Goal: Task Accomplishment & Management: Use online tool/utility

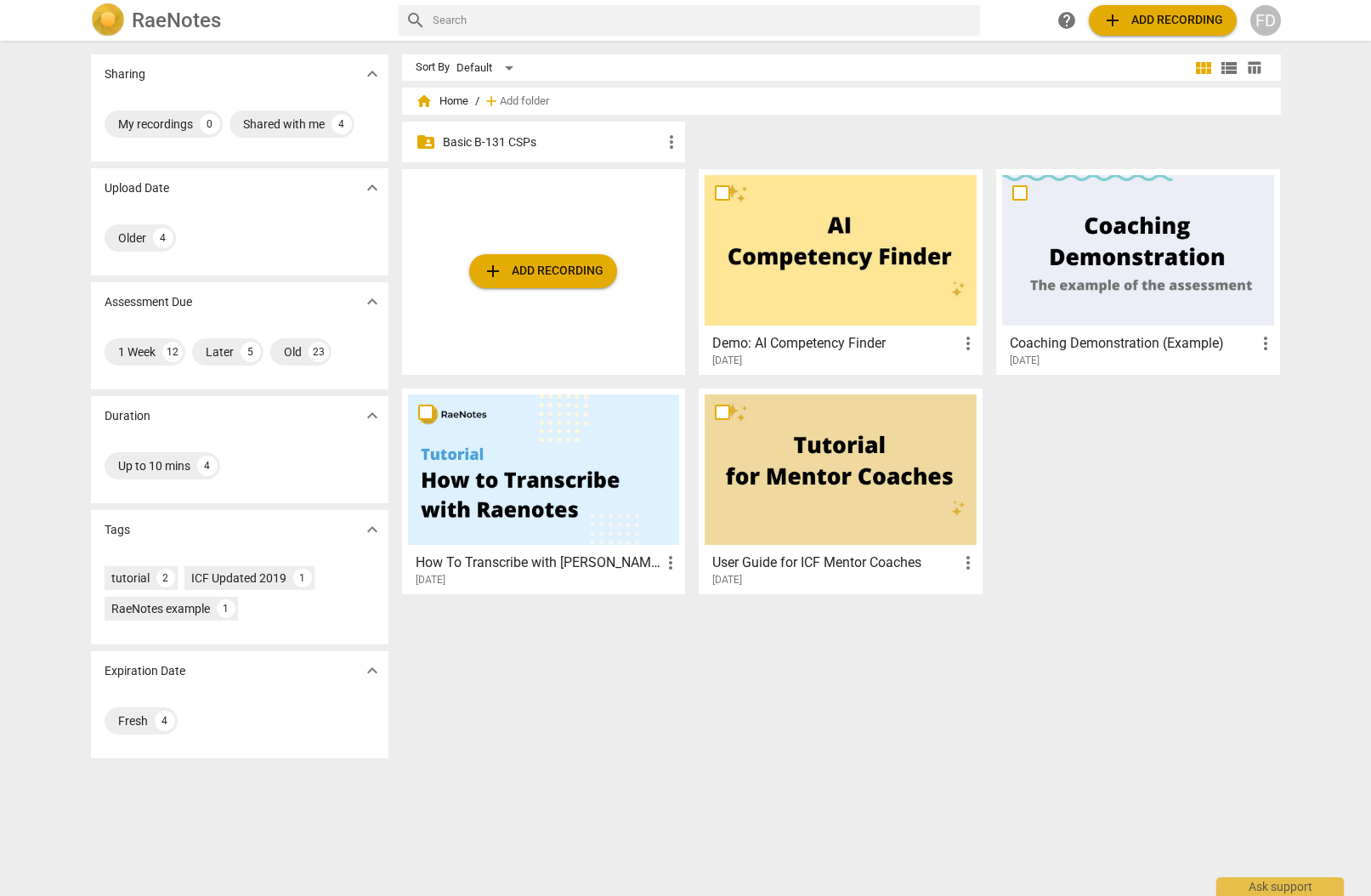
click at [545, 276] on span "add Add recording" at bounding box center [543, 270] width 121 height 21
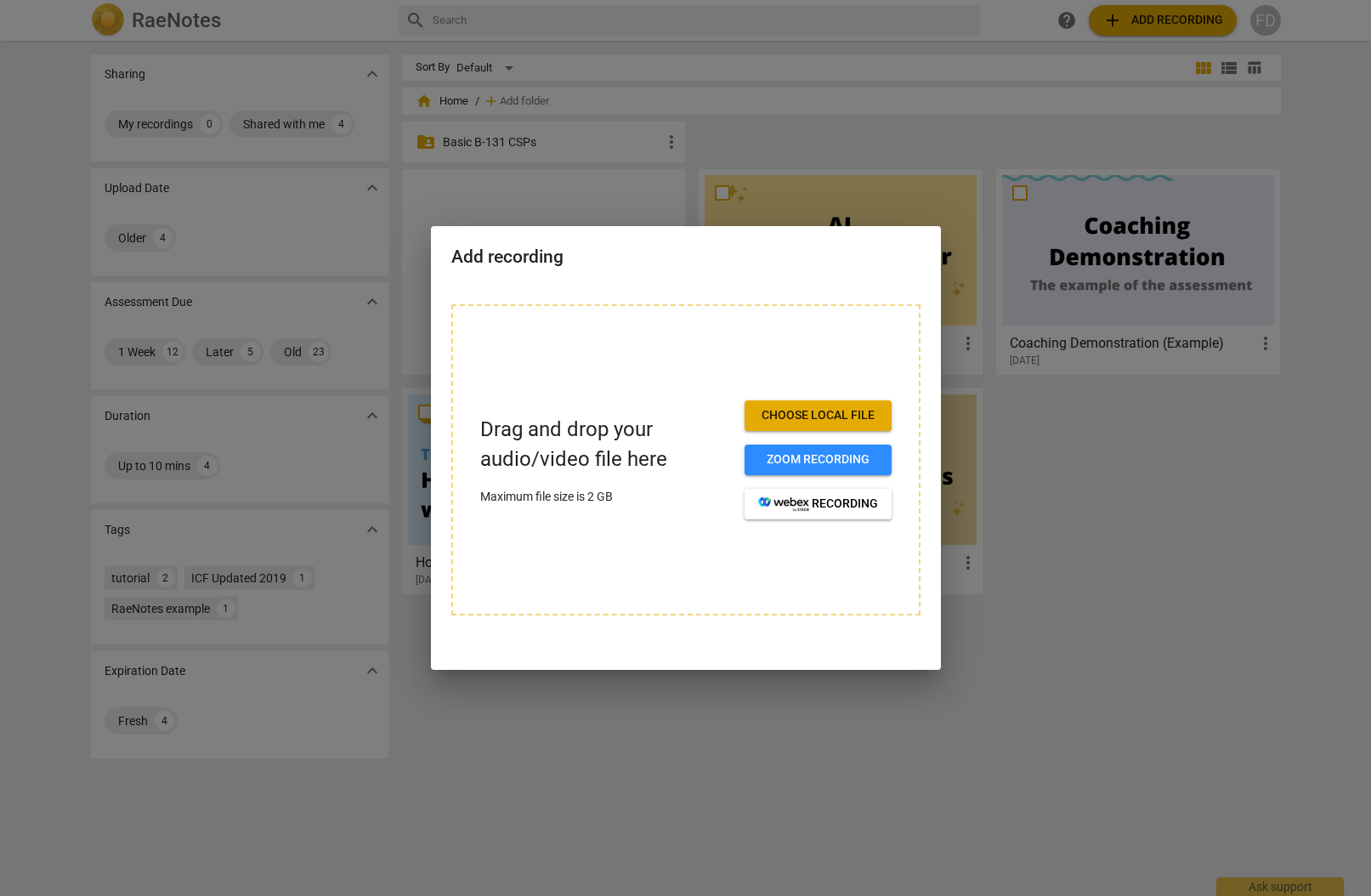
click at [777, 418] on span "Choose local file" at bounding box center [818, 415] width 120 height 17
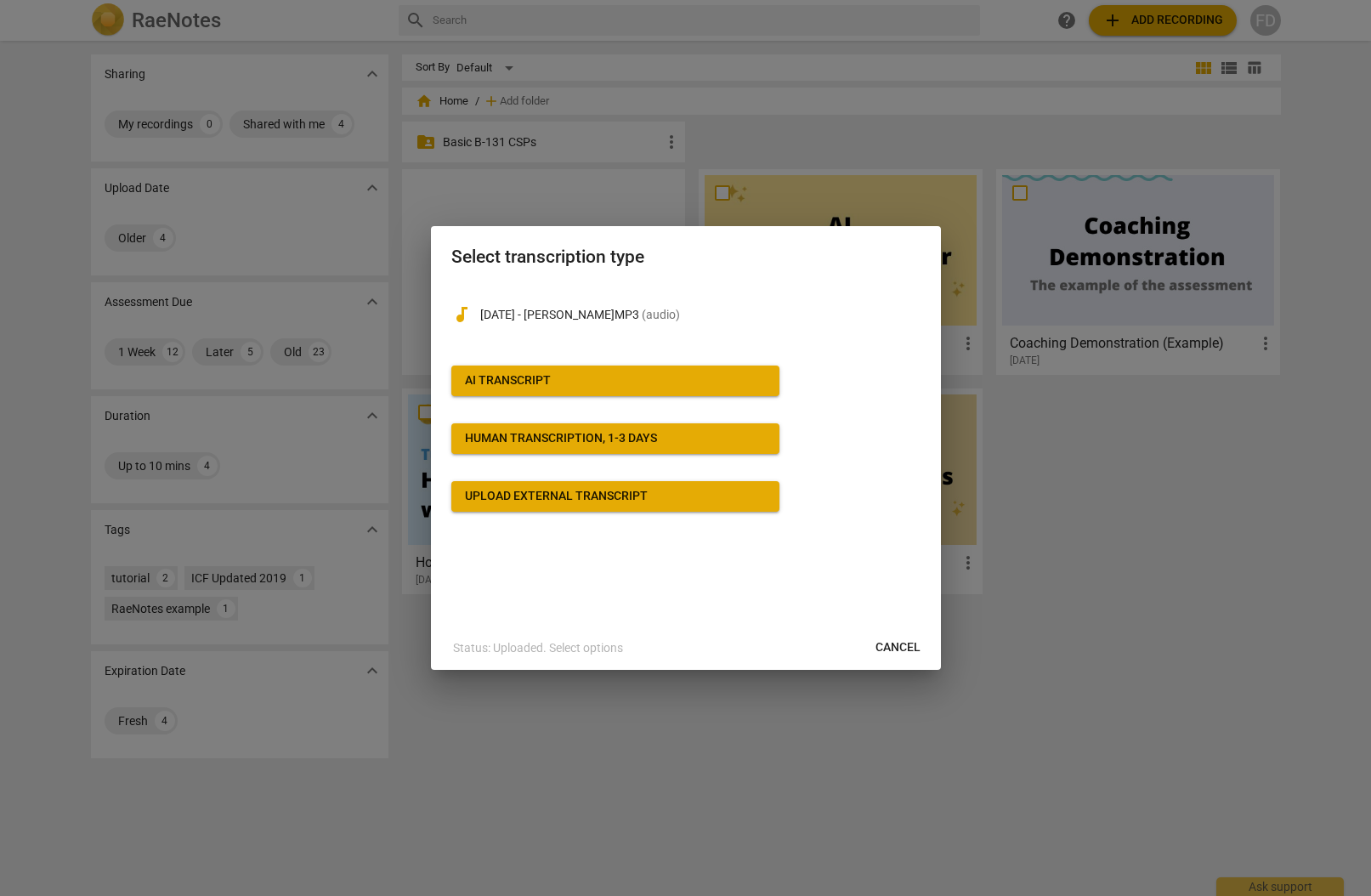
click at [895, 650] on span "Cancel" at bounding box center [898, 647] width 45 height 17
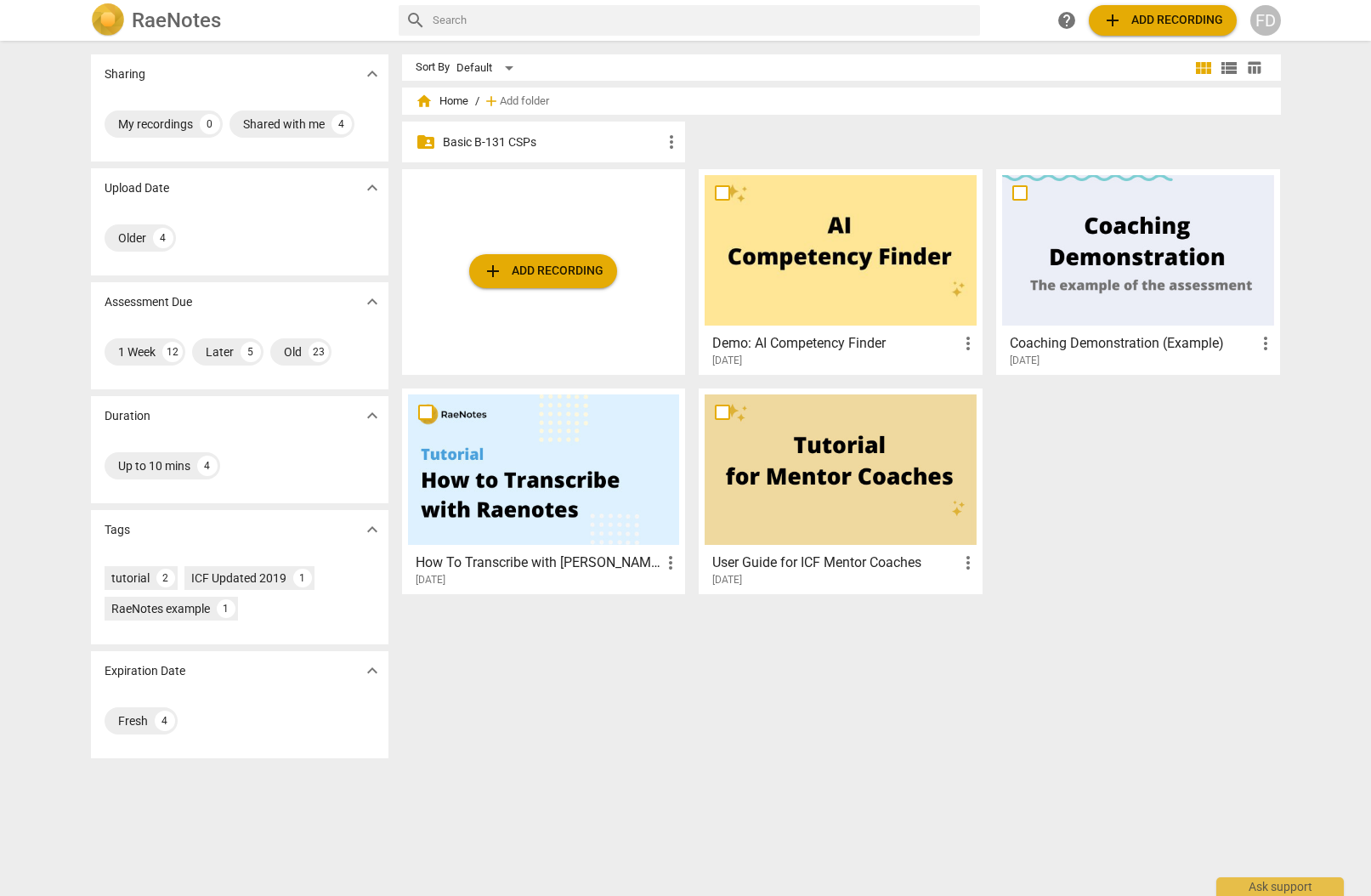
click at [548, 280] on span "add Add recording" at bounding box center [543, 270] width 121 height 21
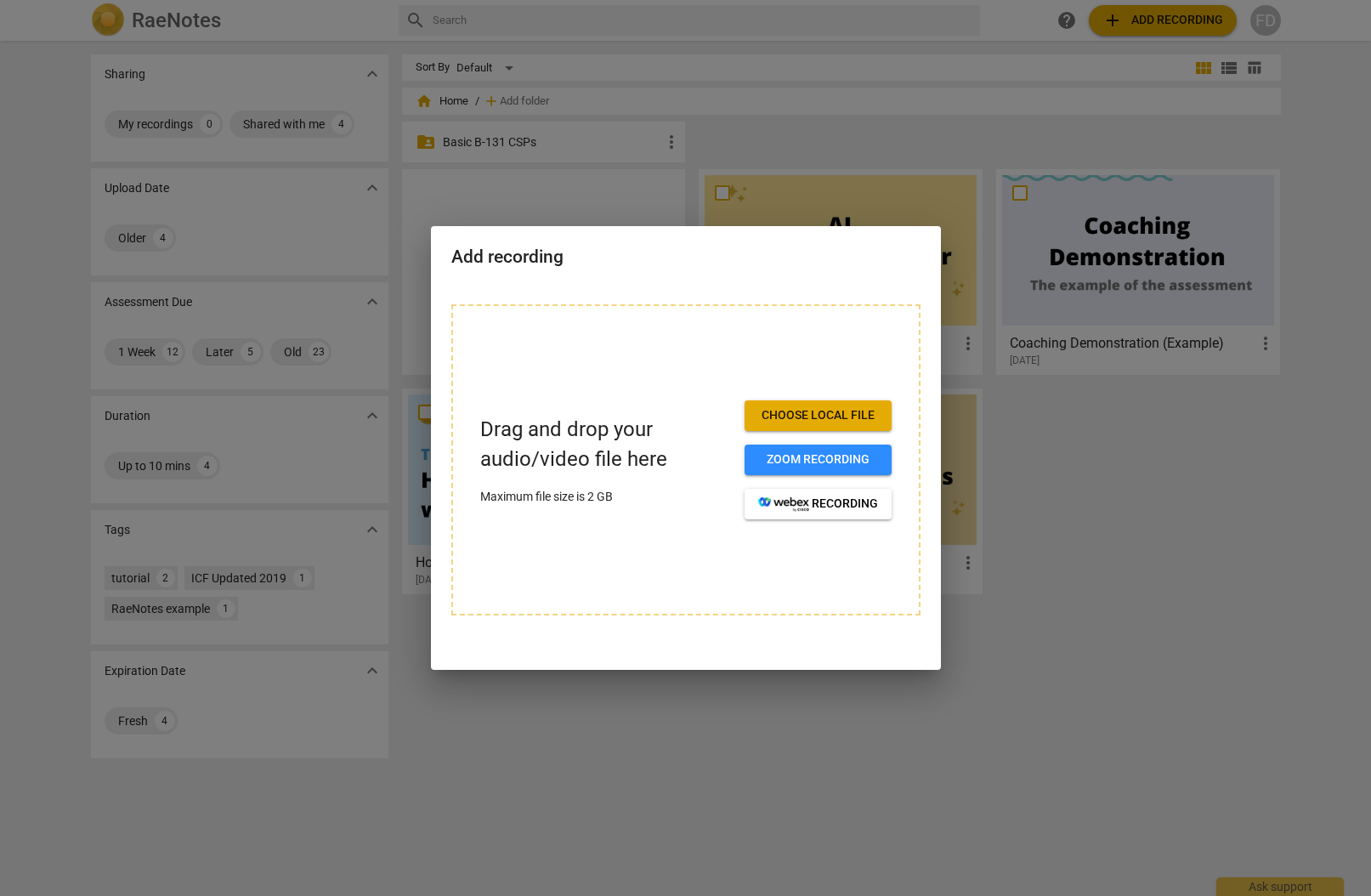
click at [810, 409] on span "Choose local file" at bounding box center [818, 415] width 120 height 17
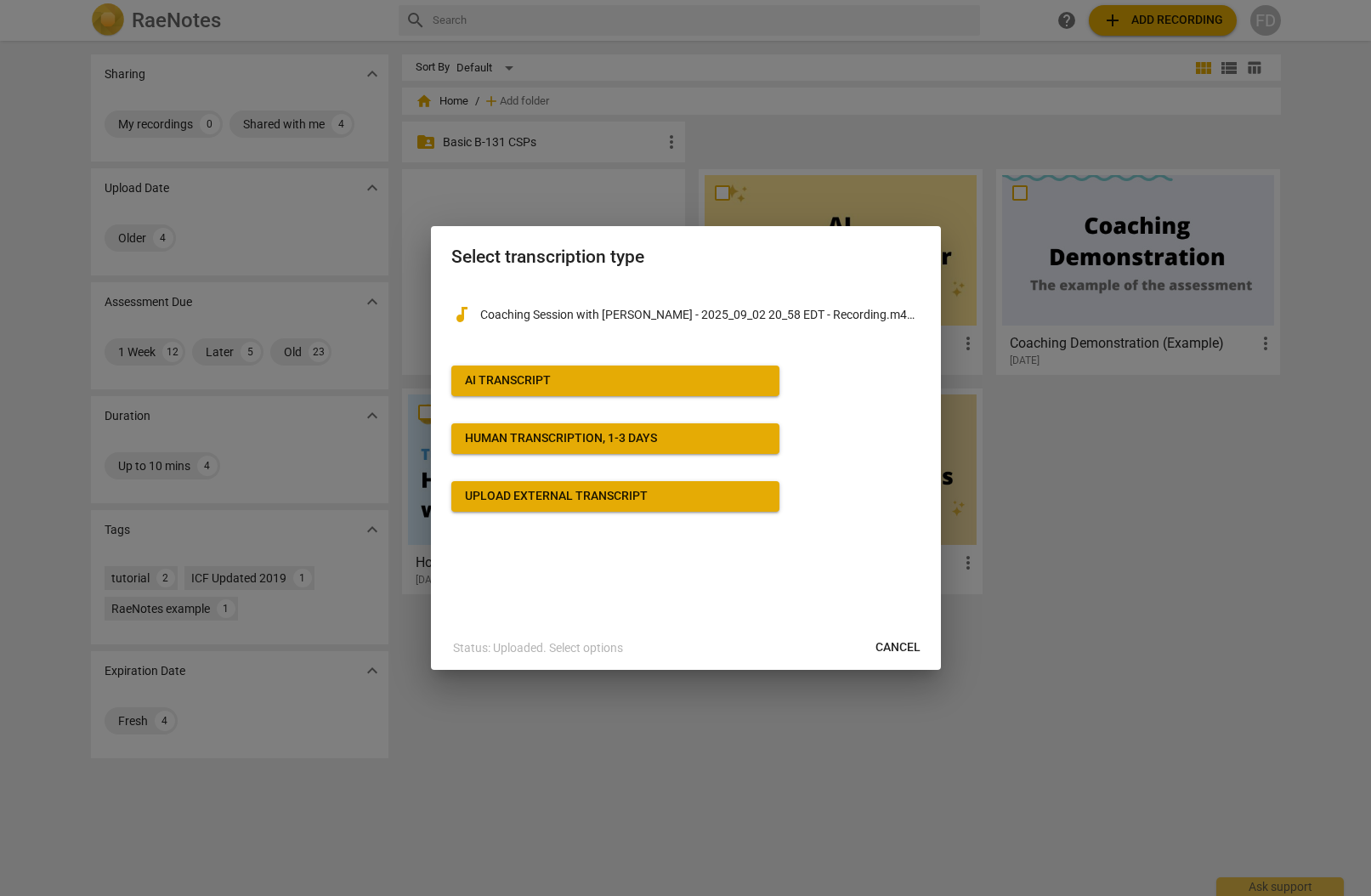
click at [581, 499] on div "Upload external transcript" at bounding box center [556, 496] width 183 height 17
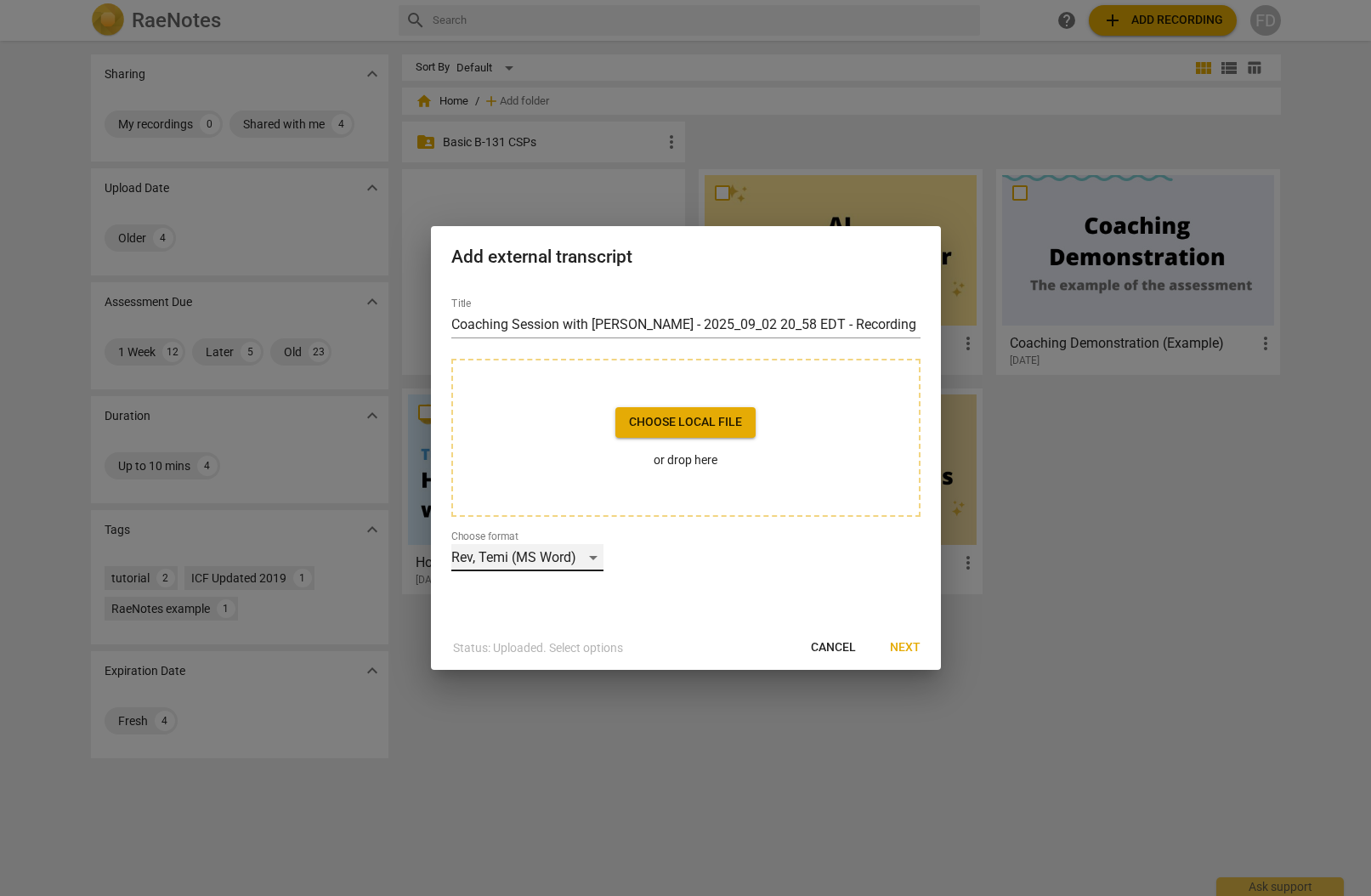
click at [550, 566] on div "Rev, Temi (MS Word)" at bounding box center [527, 558] width 152 height 27
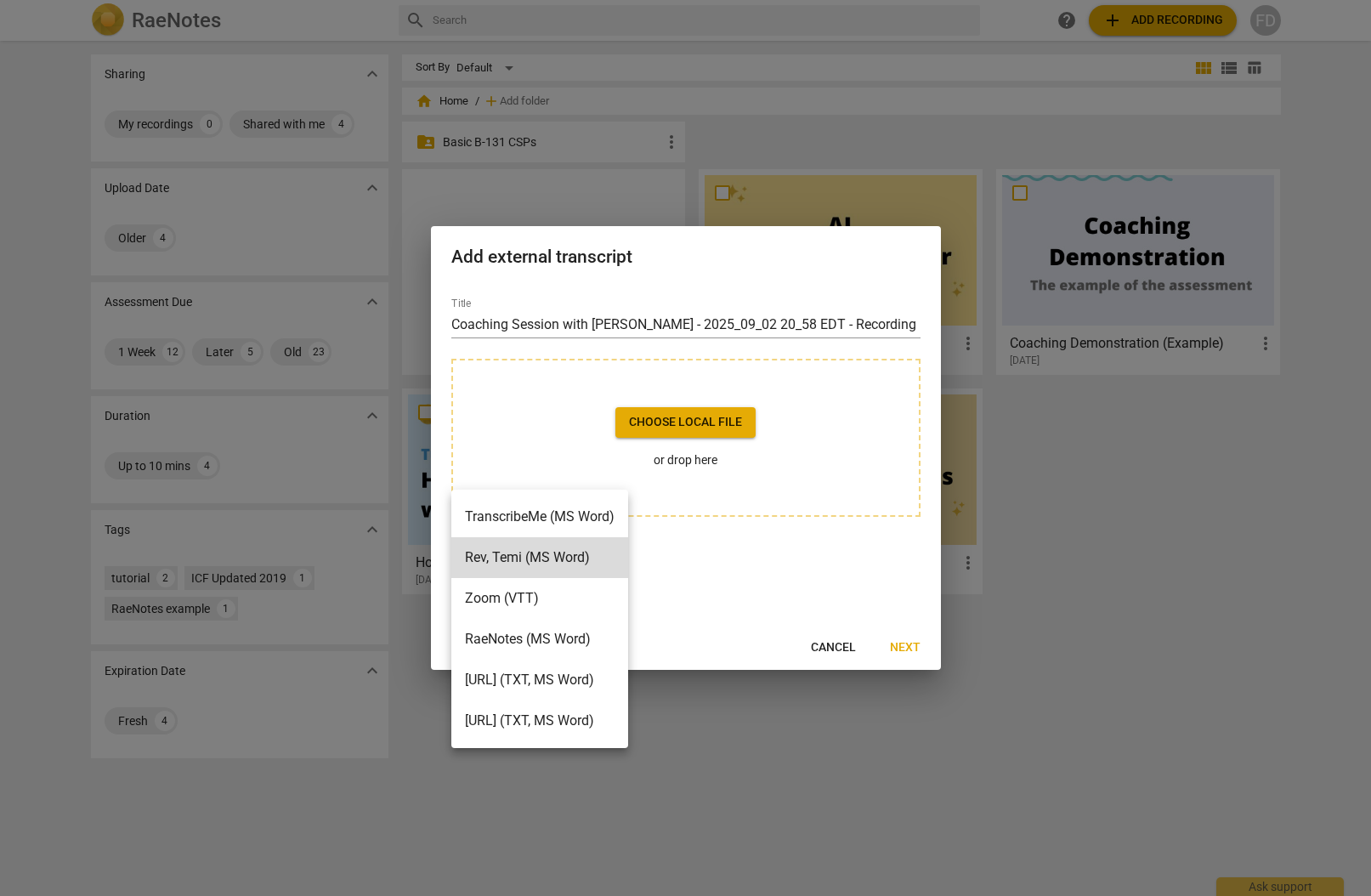
click at [715, 585] on div at bounding box center [685, 448] width 1371 height 896
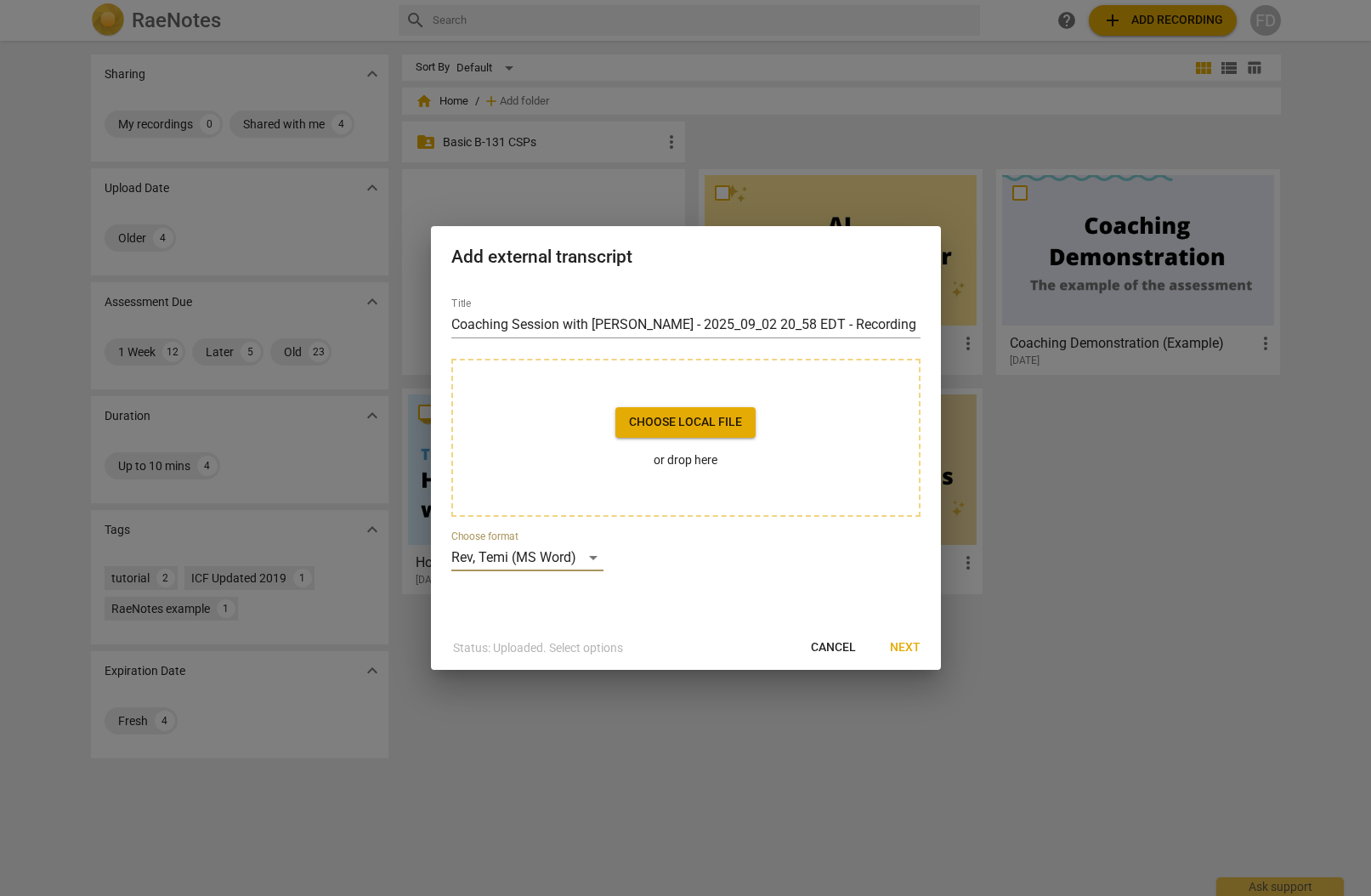
click at [707, 421] on span "Choose local file" at bounding box center [686, 422] width 113 height 17
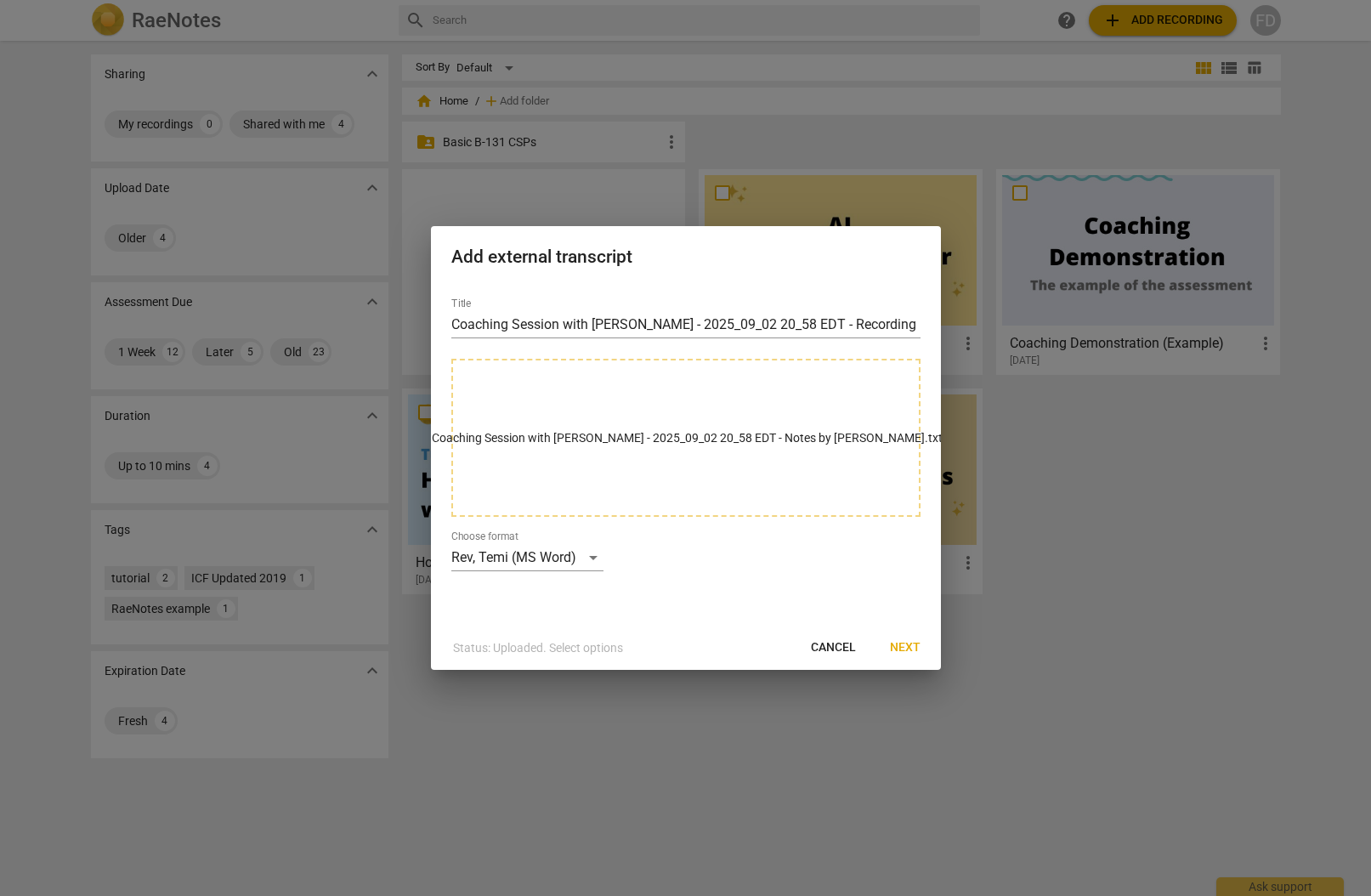
click at [911, 646] on span "Next" at bounding box center [905, 647] width 30 height 17
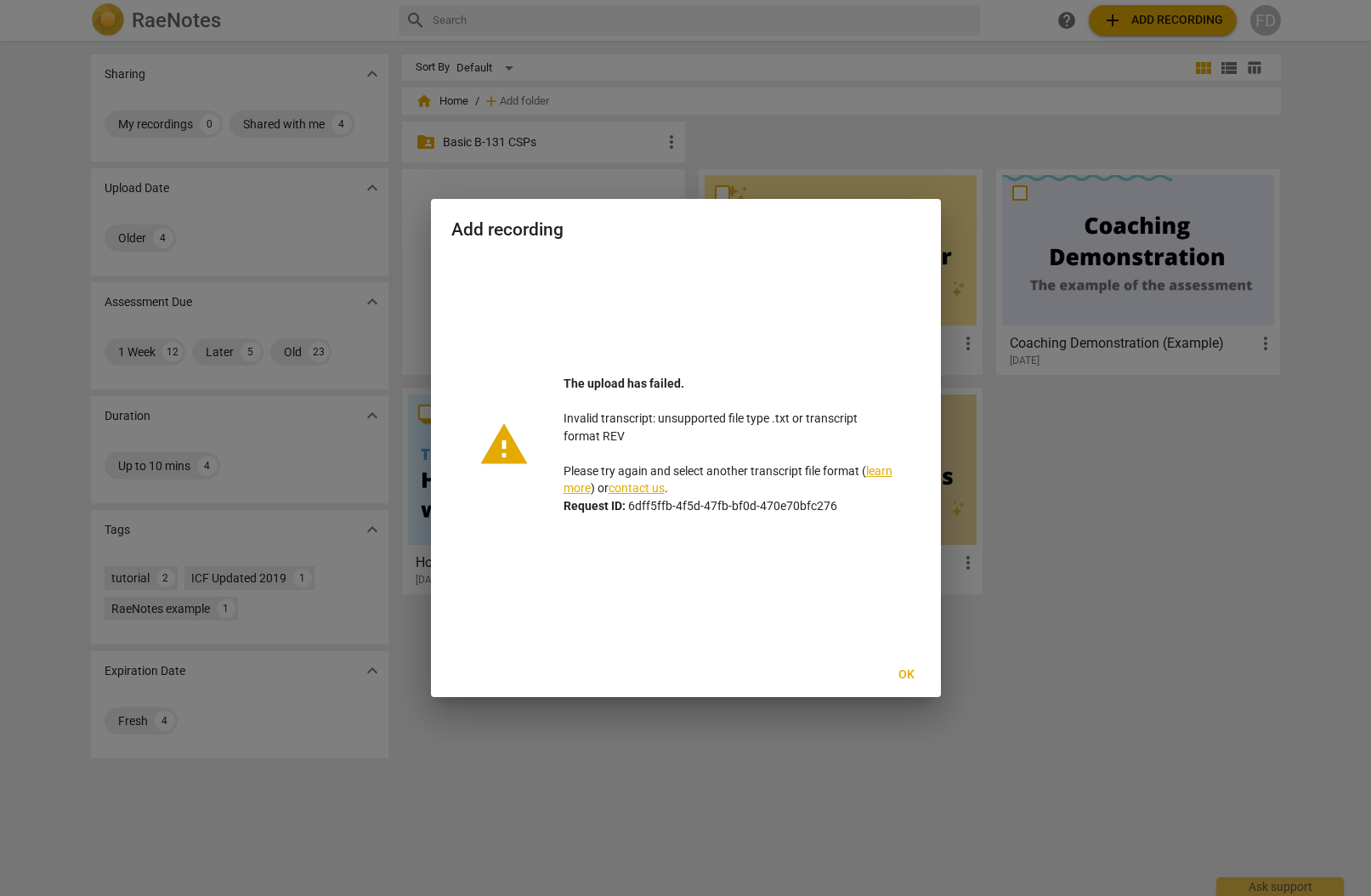
click at [905, 675] on span "Ok" at bounding box center [907, 674] width 27 height 17
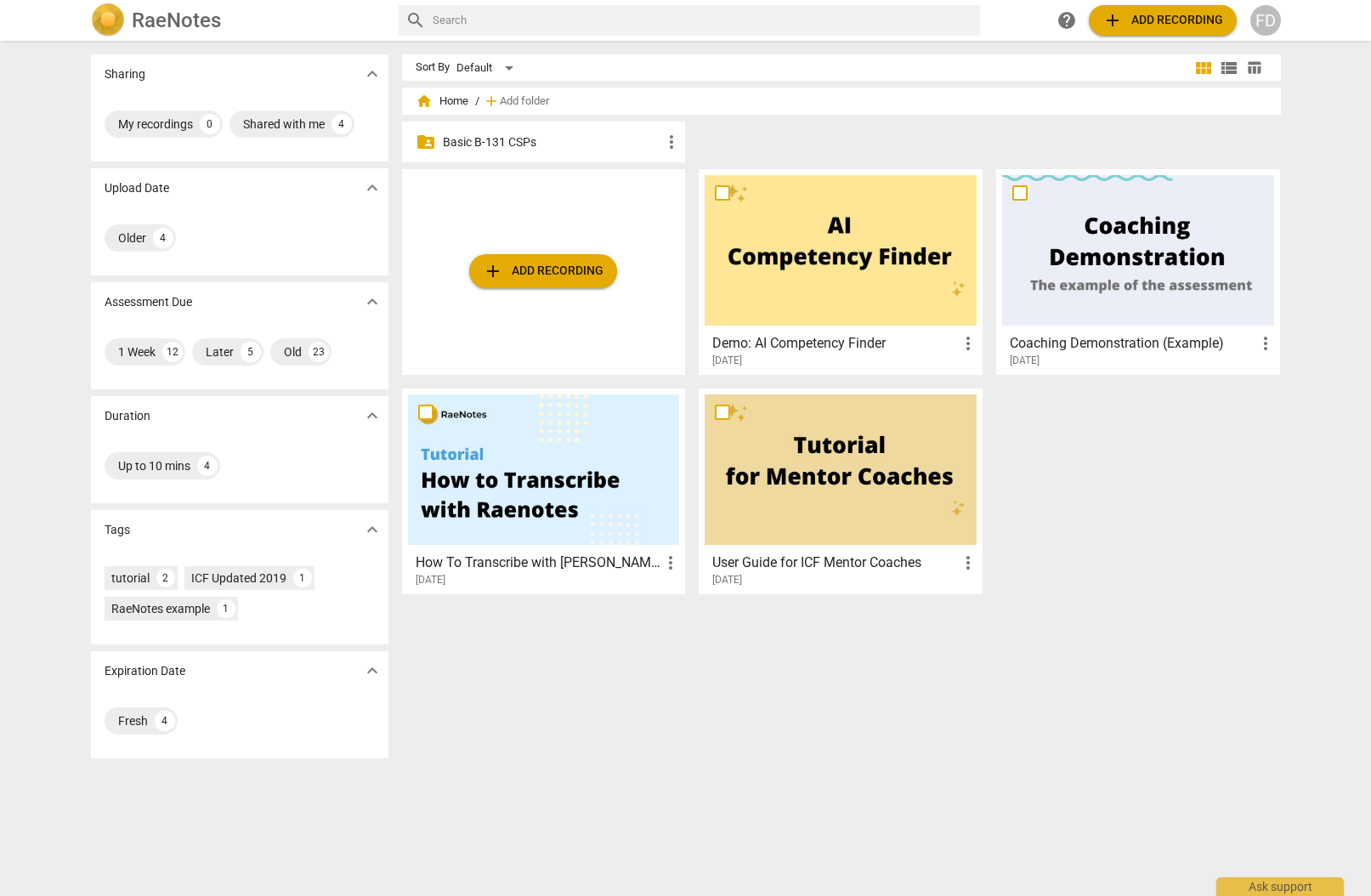
click at [561, 277] on span "add Add recording" at bounding box center [543, 270] width 121 height 21
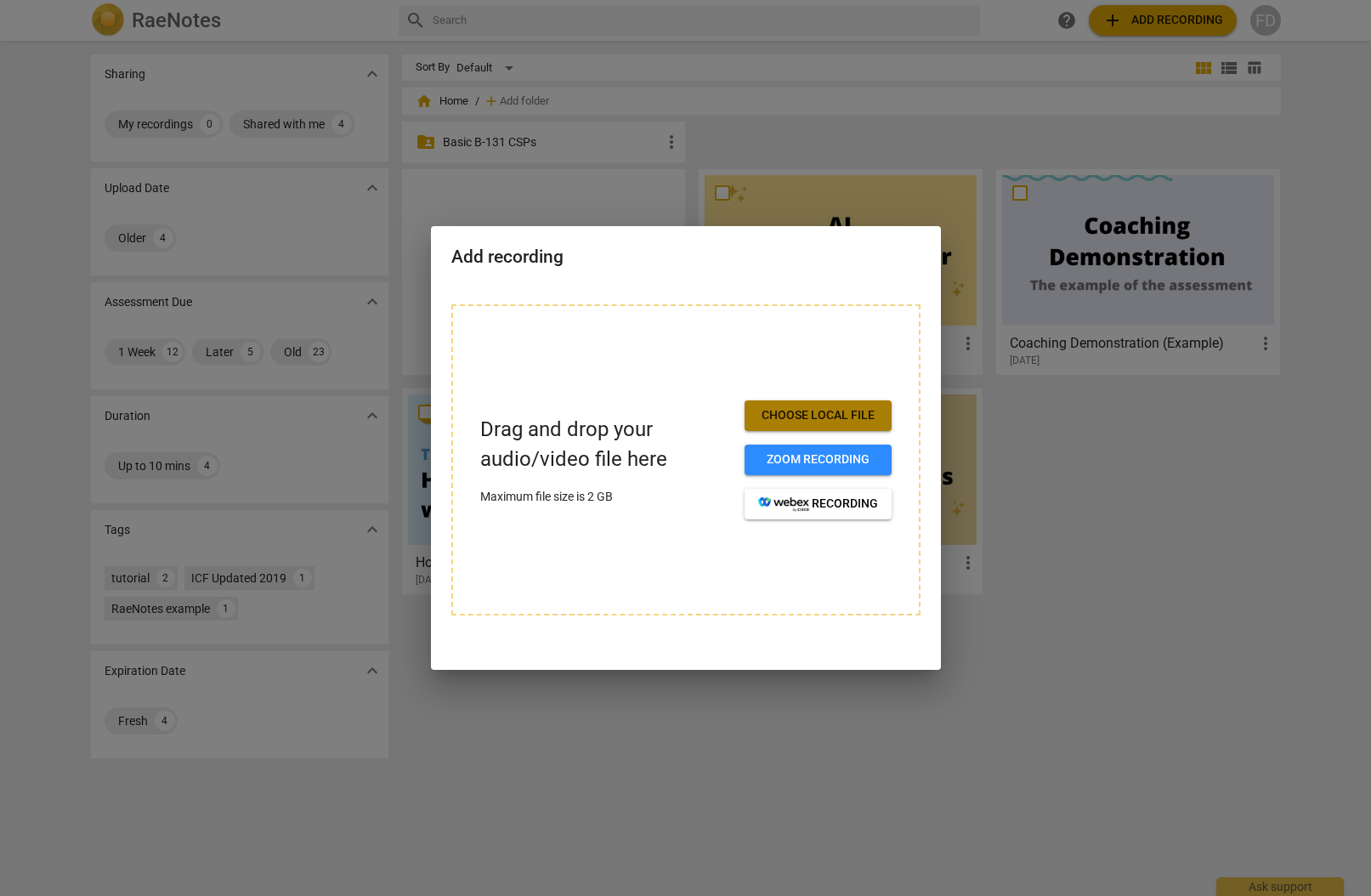
click at [777, 412] on span "Choose local file" at bounding box center [818, 415] width 120 height 17
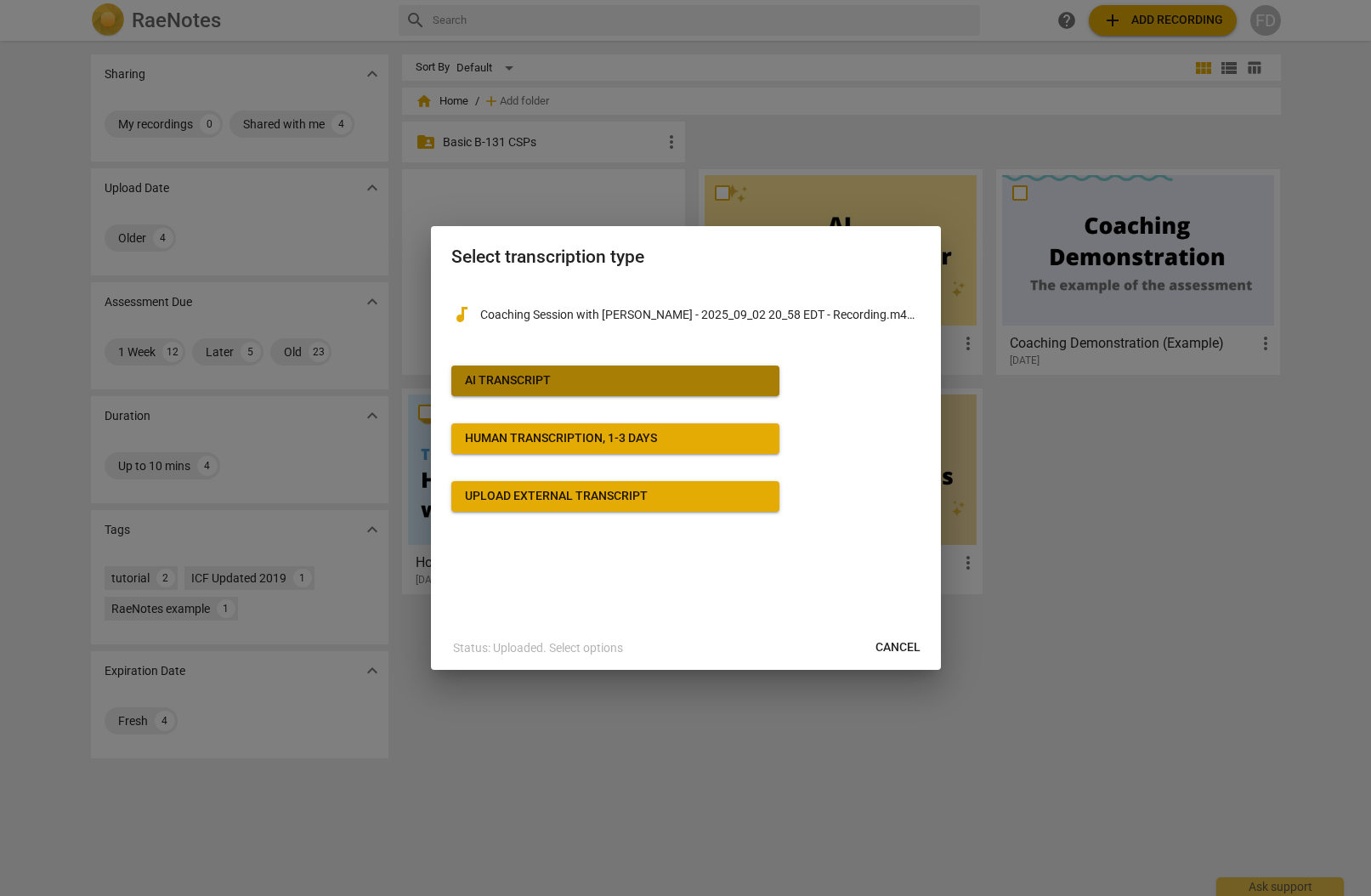
click at [603, 380] on span "AI Transcript" at bounding box center [615, 380] width 301 height 17
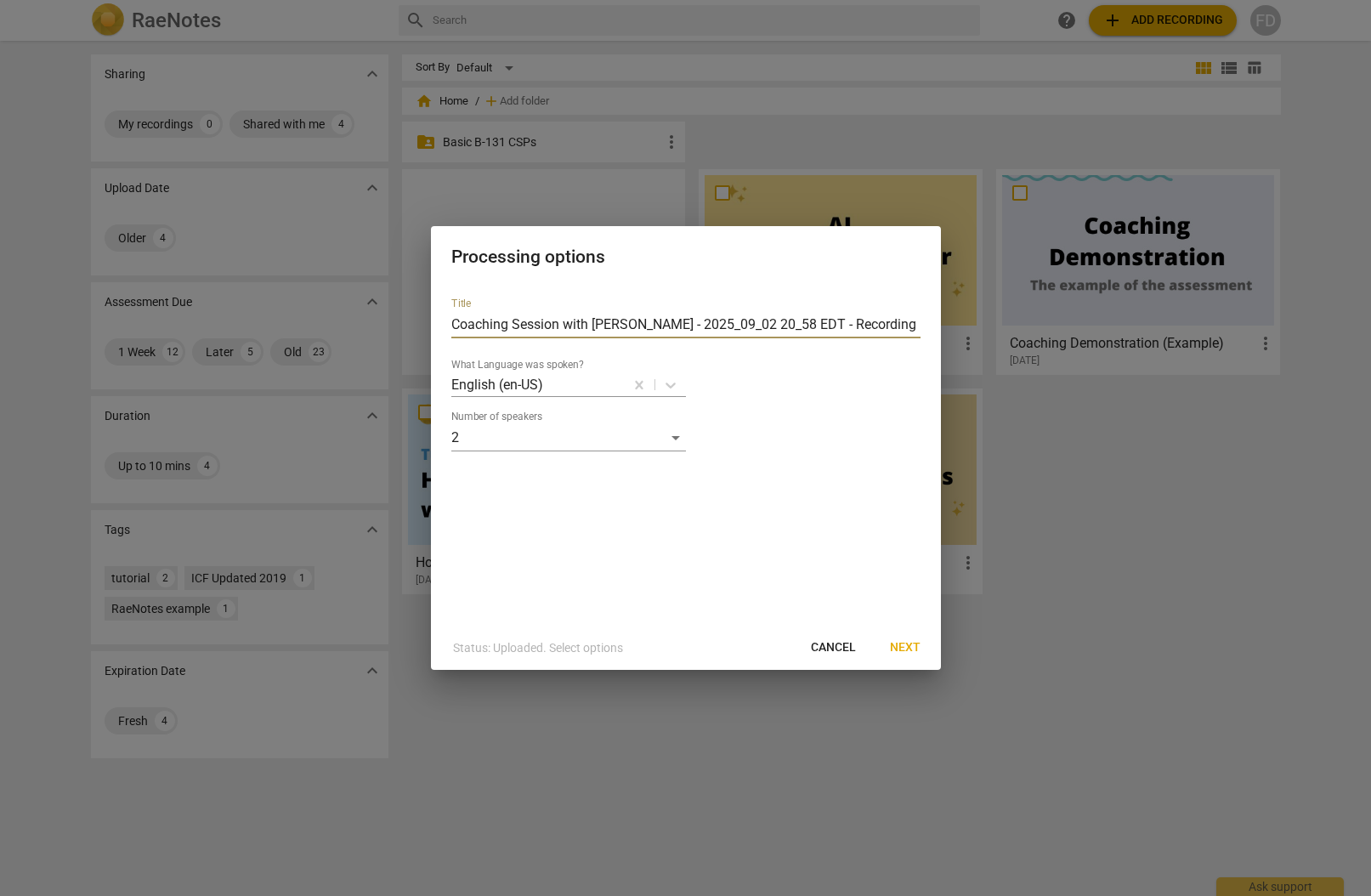
drag, startPoint x: 750, startPoint y: 324, endPoint x: 915, endPoint y: 344, distance: 166.2
click at [915, 344] on div "Title Coaching Session with [PERSON_NAME] - 2025_09_02 20_58 EDT - Recording Wh…" at bounding box center [686, 367] width 469 height 167
click at [658, 326] on input "Coaching Session with [PERSON_NAME] - 2025_09_02" at bounding box center [686, 324] width 469 height 27
type input "Coaching Session with [PERSON_NAME] - 2025_09_02"
click at [904, 650] on span "Next" at bounding box center [905, 647] width 30 height 17
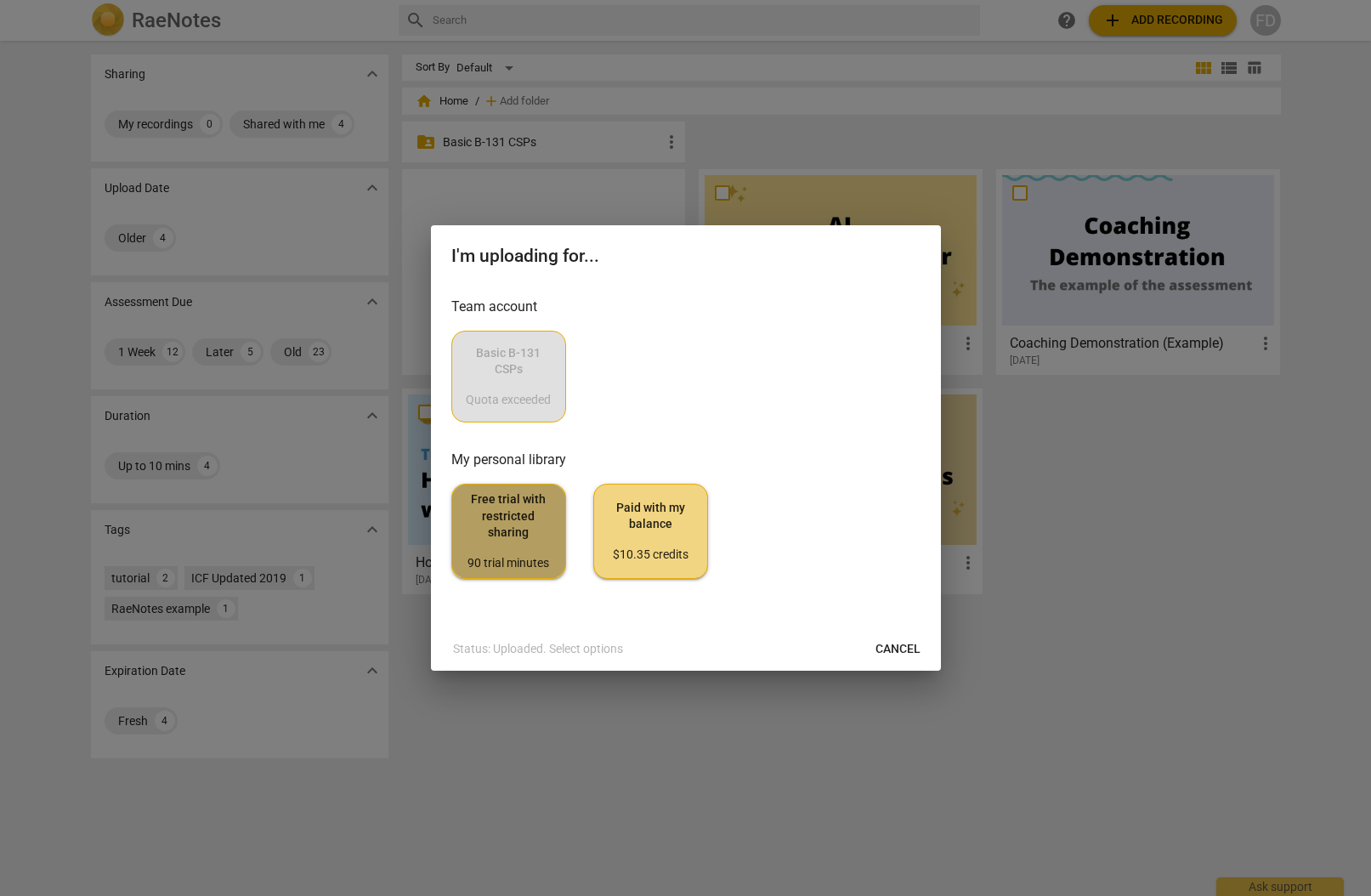
click at [503, 550] on span "Free trial with restricted sharing 90 trial minutes" at bounding box center [509, 531] width 86 height 80
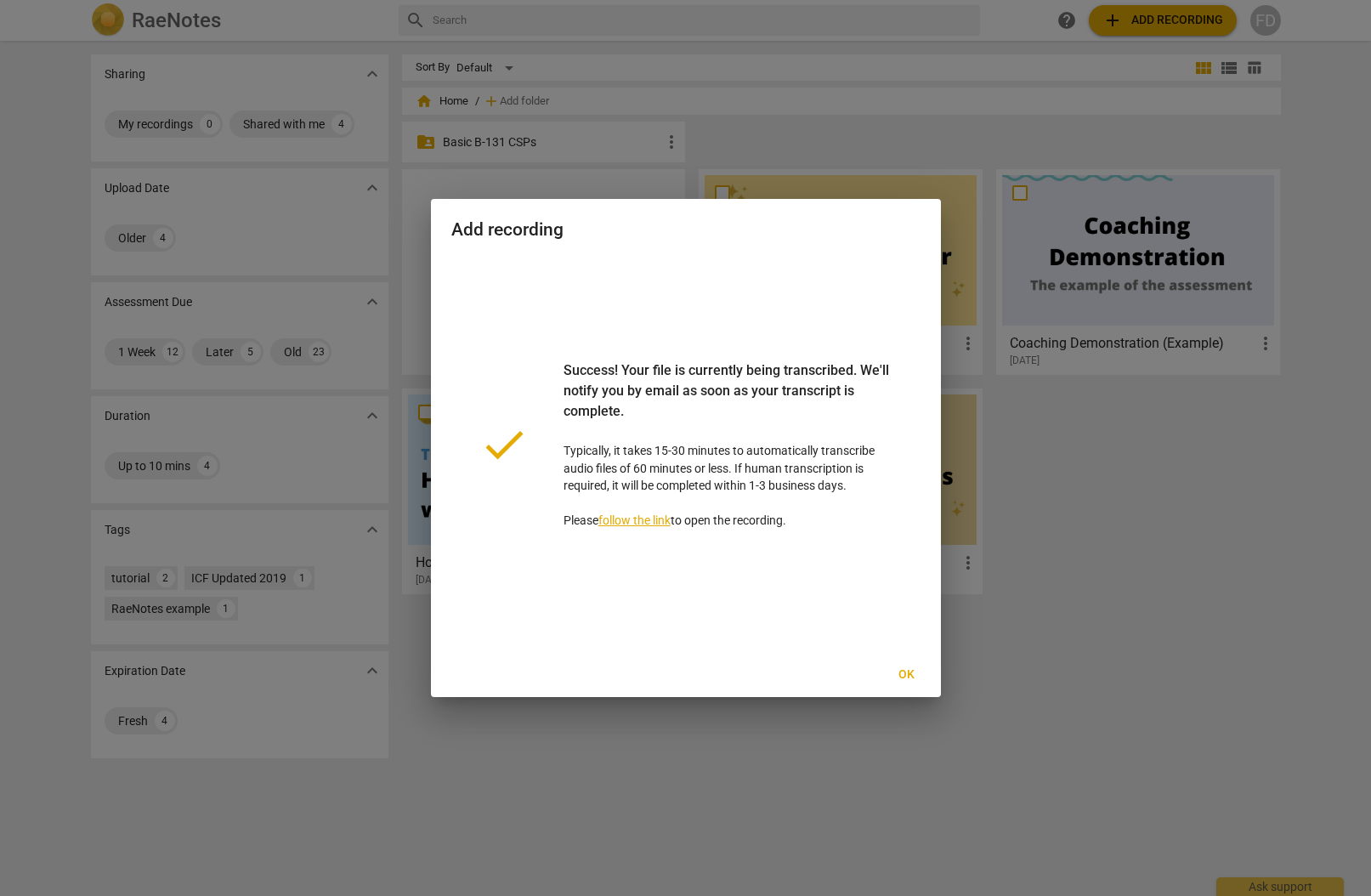
click at [662, 520] on link "follow the link" at bounding box center [634, 519] width 73 height 13
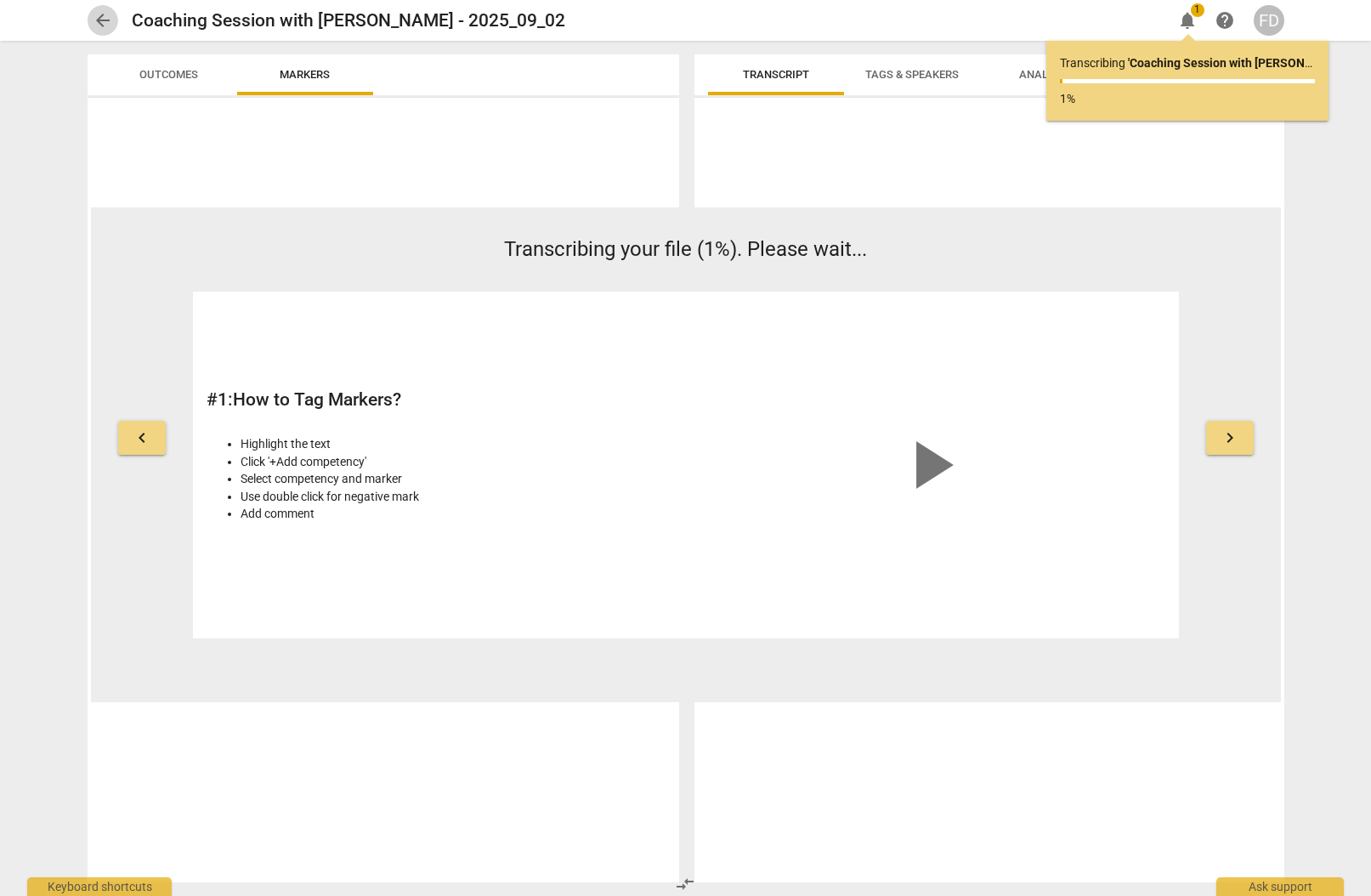
click at [105, 21] on span "arrow_back" at bounding box center [102, 20] width 21 height 21
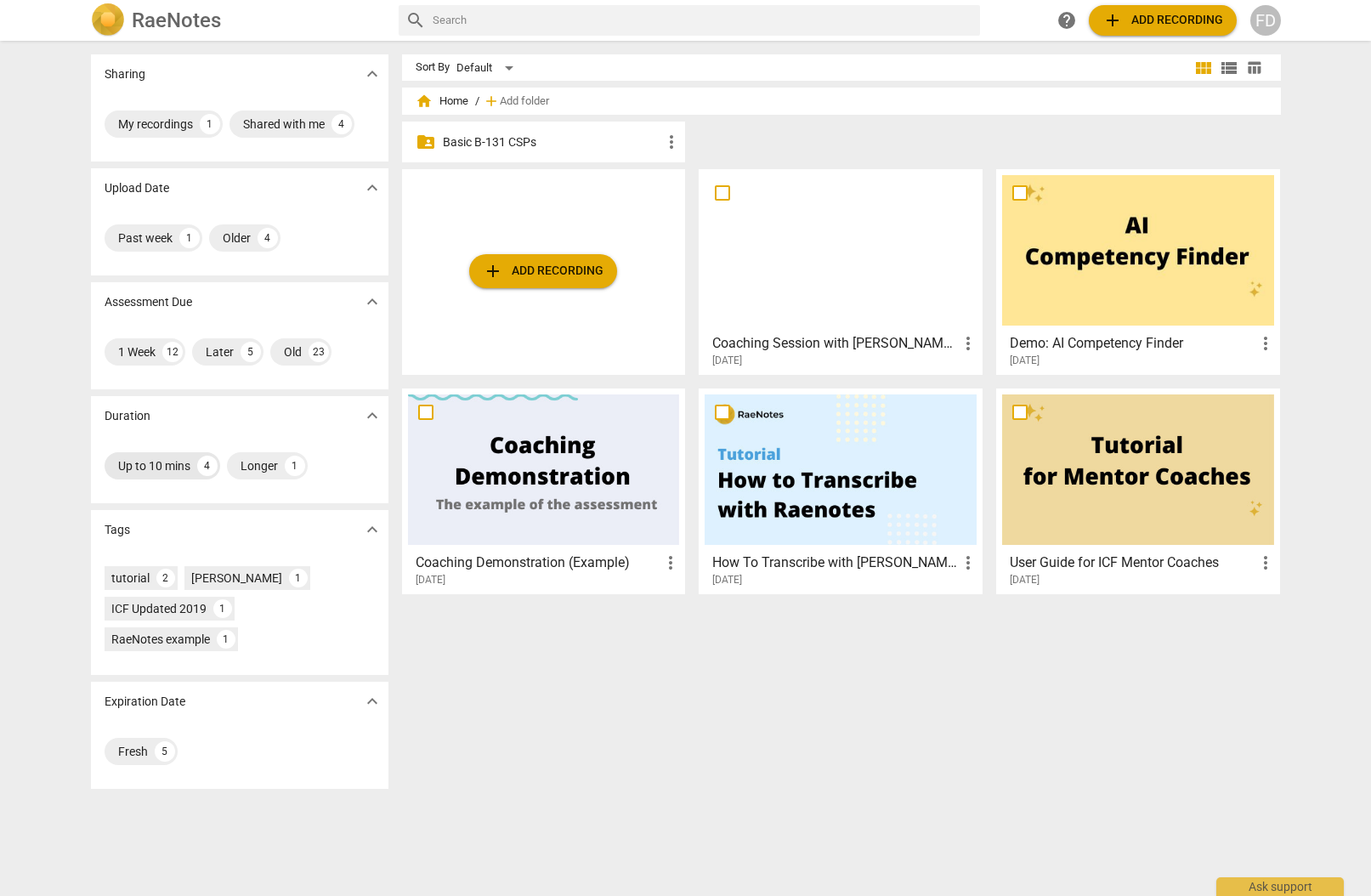
click at [119, 464] on div "Up to 10 mins" at bounding box center [154, 465] width 73 height 17
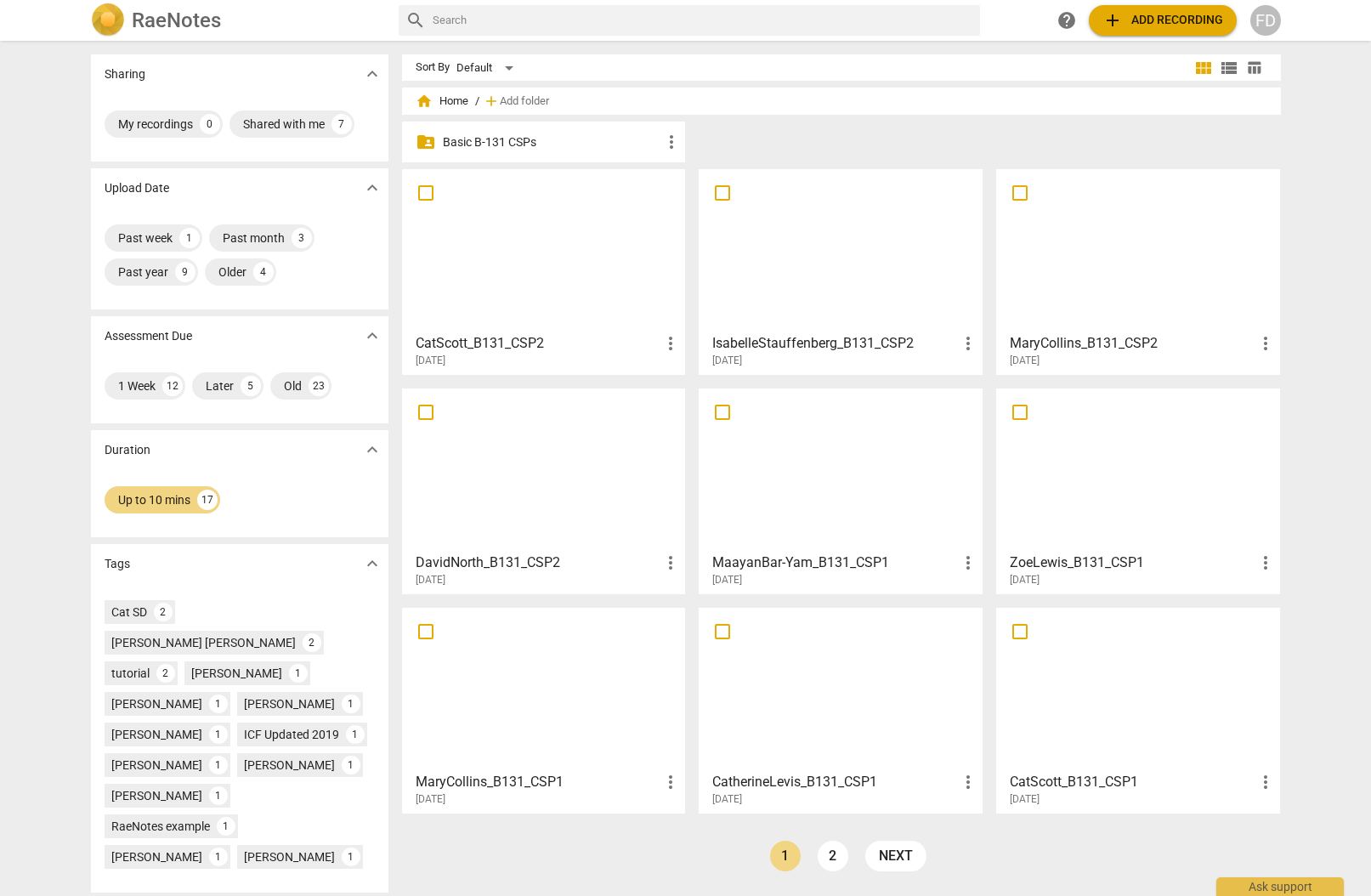
click at [497, 291] on div at bounding box center [544, 251] width 272 height 150
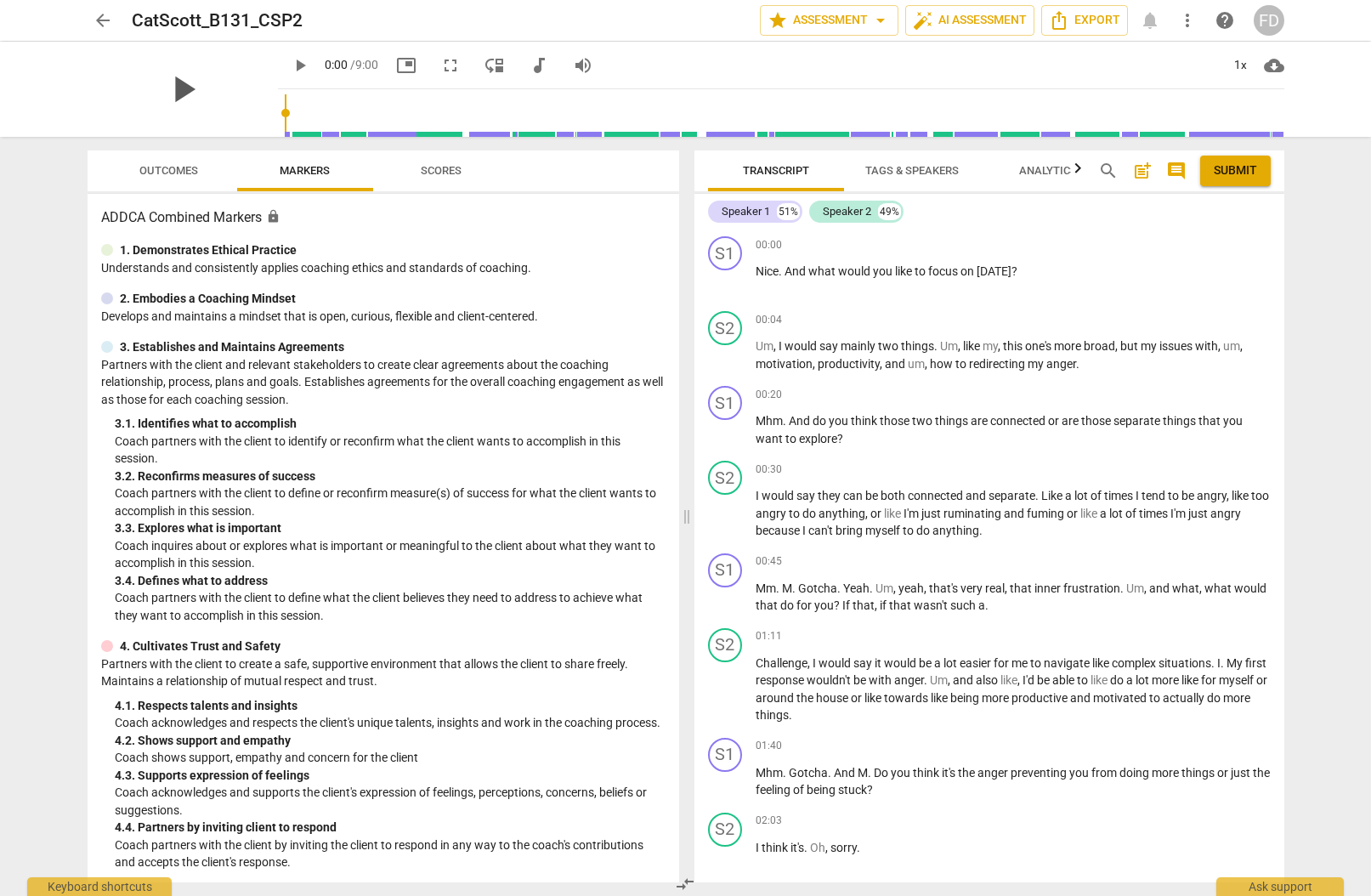
click at [160, 90] on span "play_arrow" at bounding box center [182, 89] width 44 height 44
click at [290, 70] on span "pause" at bounding box center [300, 65] width 21 height 21
type input "99"
